Goal: Task Accomplishment & Management: Use online tool/utility

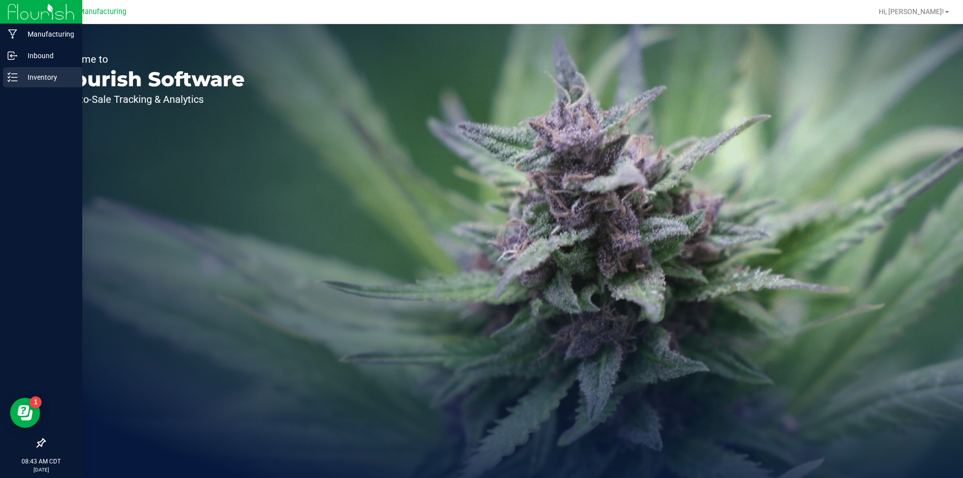
click at [18, 74] on p "Inventory" at bounding box center [48, 77] width 60 height 12
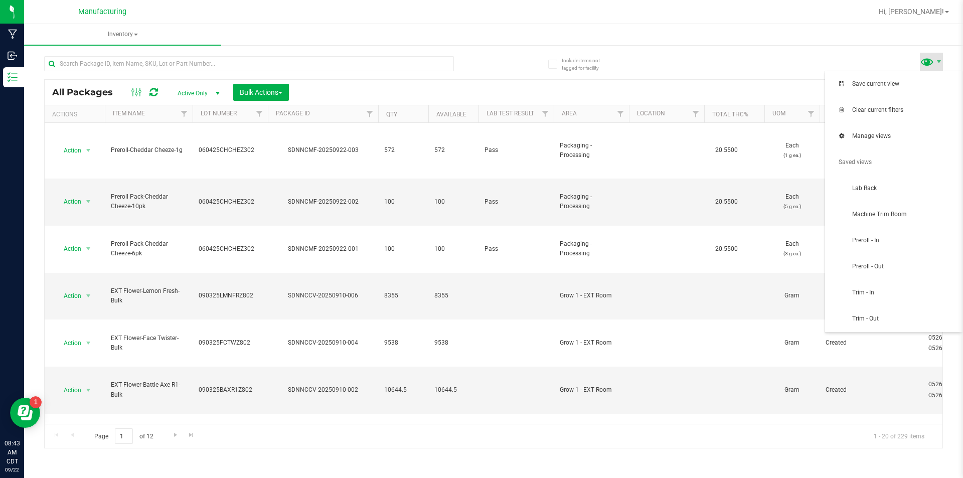
click at [935, 60] on span at bounding box center [931, 62] width 23 height 18
click at [880, 286] on span "Trim - In" at bounding box center [893, 293] width 125 height 20
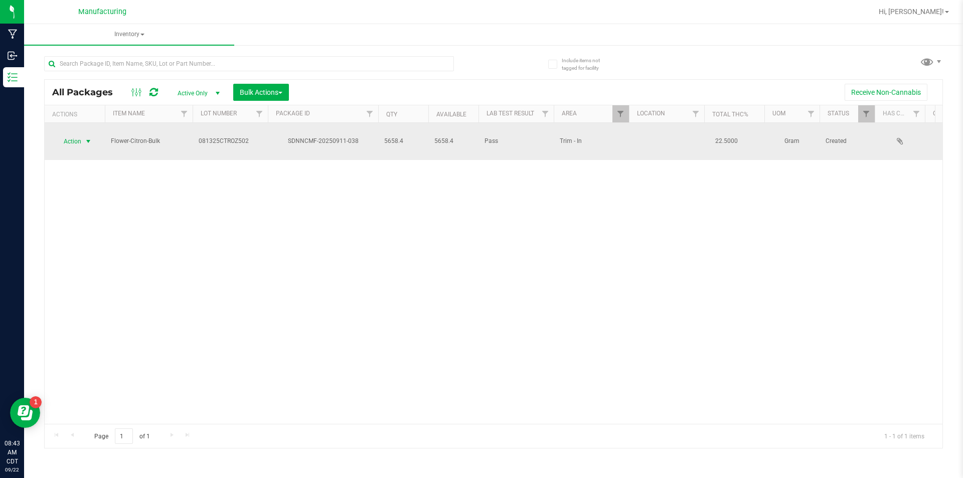
click at [88, 137] on span "select" at bounding box center [88, 141] width 8 height 8
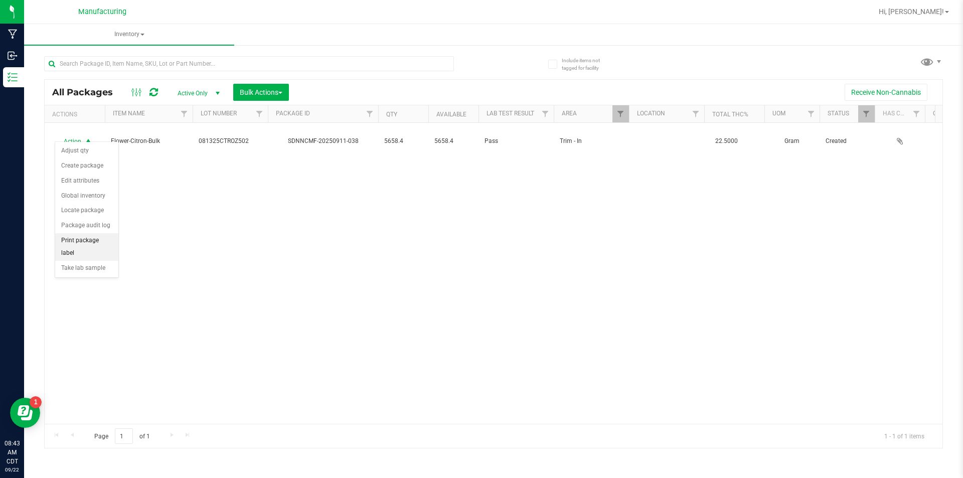
click at [91, 236] on li "Print package label" at bounding box center [86, 247] width 63 height 28
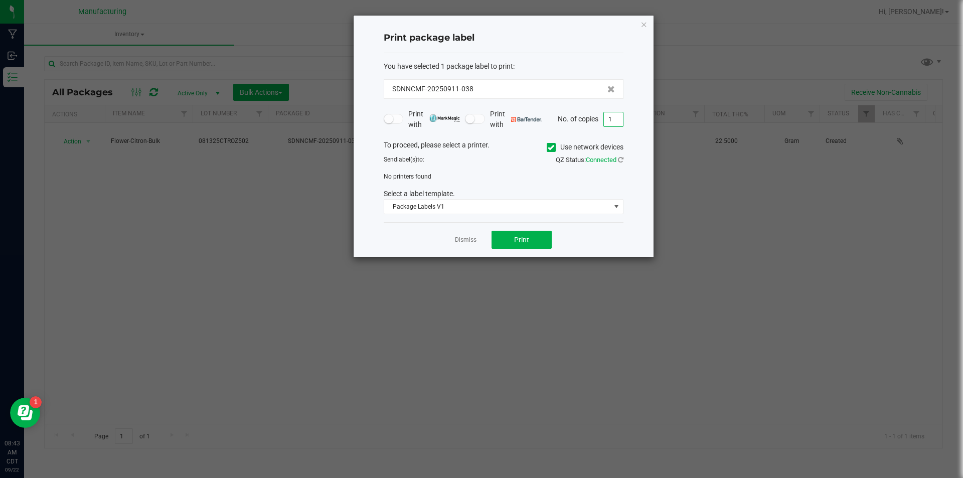
click at [612, 121] on input "1" at bounding box center [613, 119] width 19 height 14
type input "3"
click at [553, 148] on icon at bounding box center [551, 148] width 7 height 0
click at [0, 0] on input "Use network devices" at bounding box center [0, 0] width 0 height 0
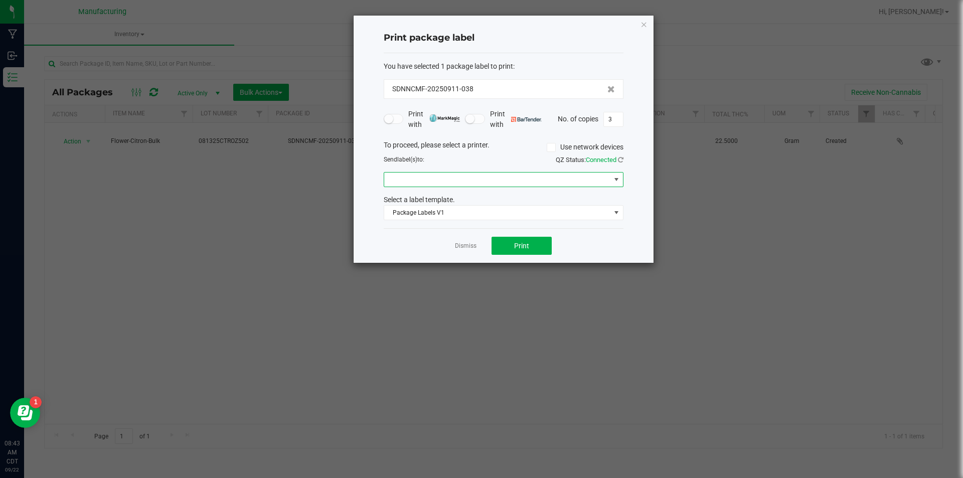
click at [617, 179] on span at bounding box center [617, 180] width 8 height 8
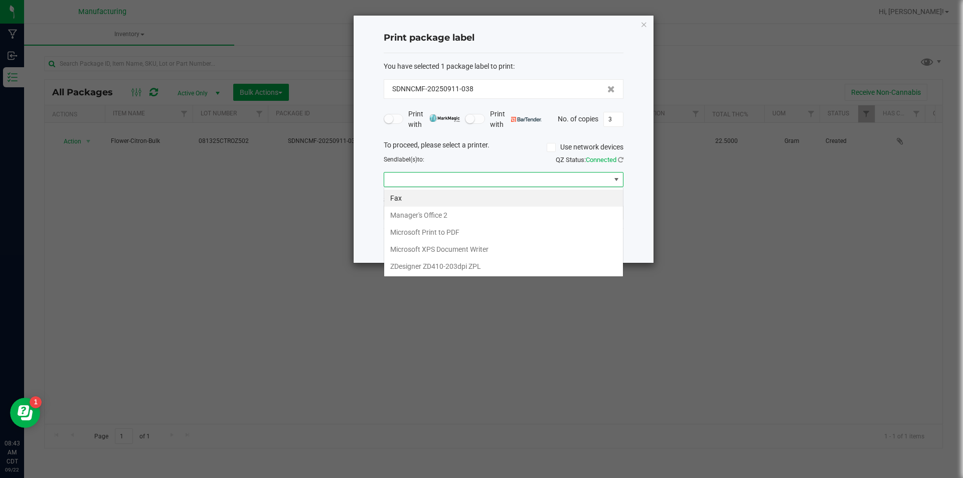
scroll to position [15, 240]
drag, startPoint x: 497, startPoint y: 265, endPoint x: 498, endPoint y: 260, distance: 5.7
click at [497, 264] on ZPL "ZDesigner ZD410-203dpi ZPL" at bounding box center [503, 266] width 239 height 17
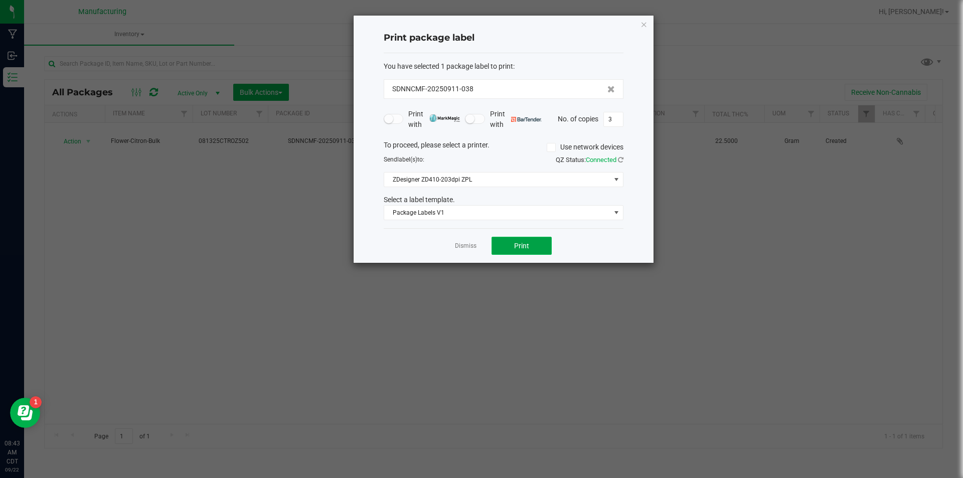
click at [508, 243] on button "Print" at bounding box center [522, 246] width 60 height 18
click at [465, 242] on link "Dismiss" at bounding box center [466, 246] width 22 height 9
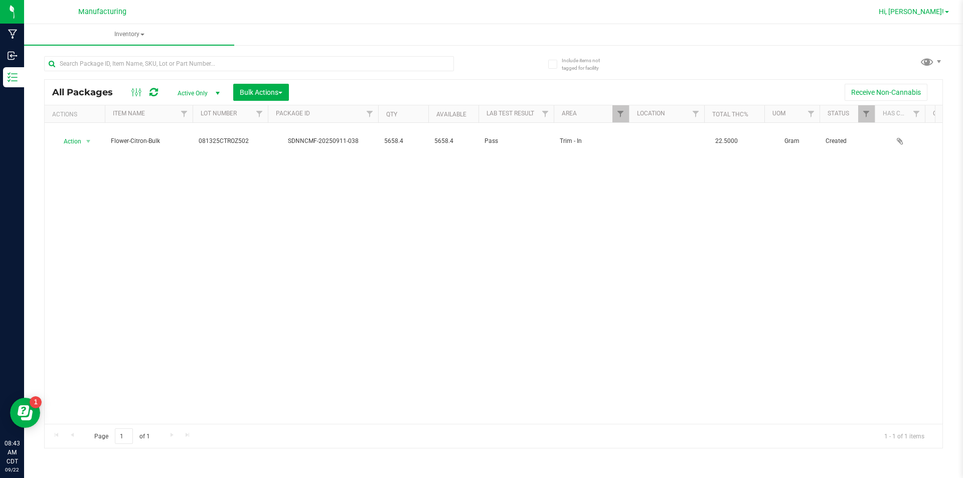
click at [946, 11] on span at bounding box center [947, 12] width 4 height 2
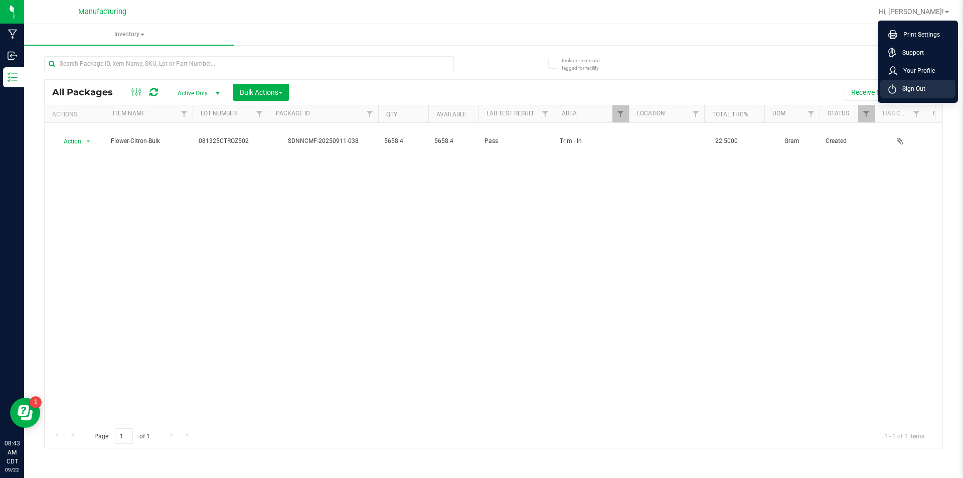
click at [931, 88] on li "Sign Out" at bounding box center [918, 89] width 75 height 18
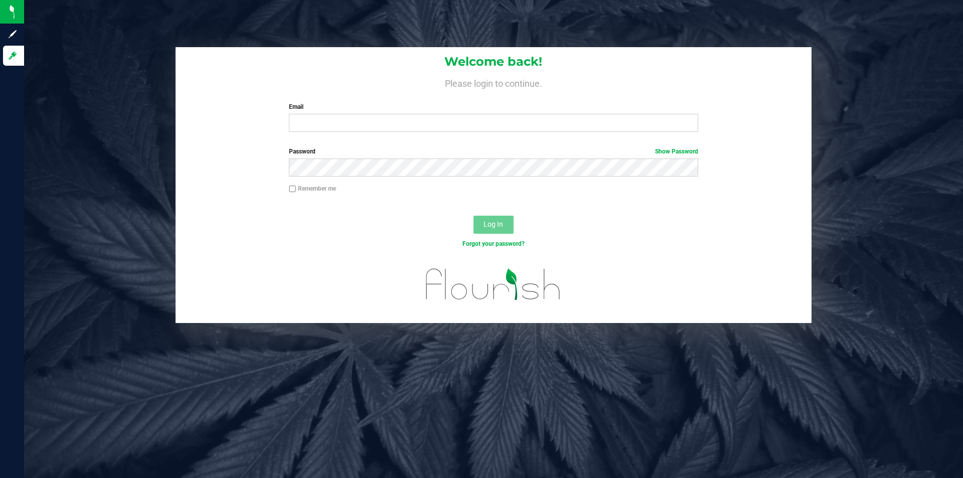
click at [491, 132] on div "Welcome back! Please login to continue. Email Required Please format your email…" at bounding box center [494, 93] width 636 height 93
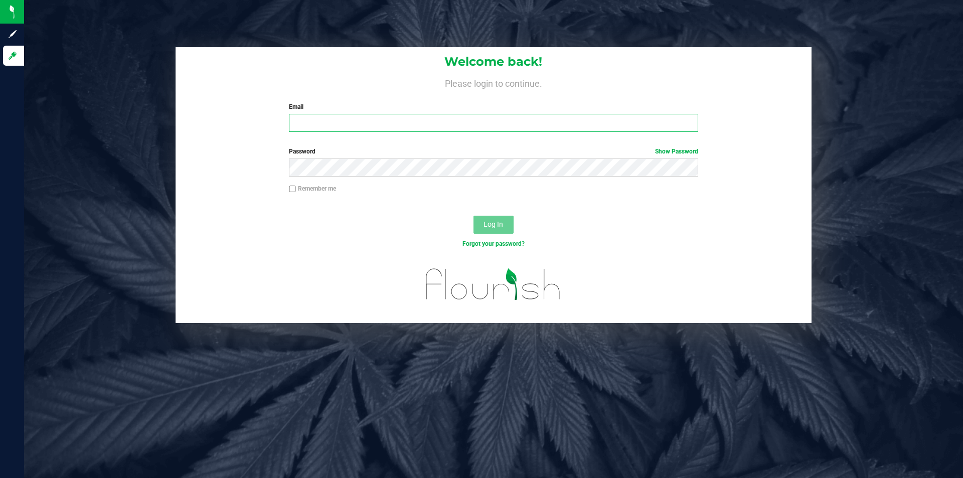
click at [504, 116] on input "Email" at bounding box center [493, 123] width 409 height 18
type input "[EMAIL_ADDRESS][DOMAIN_NAME]"
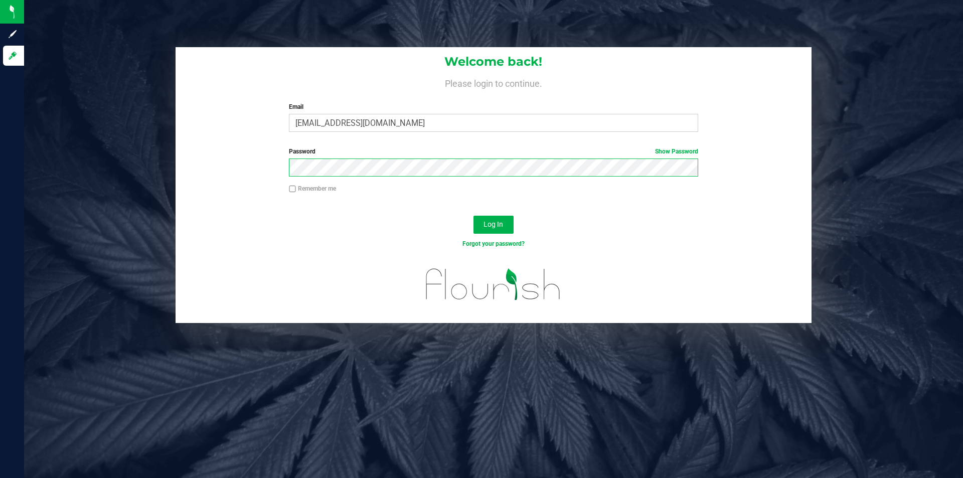
click at [474, 216] on button "Log In" at bounding box center [494, 225] width 40 height 18
